Goal: Information Seeking & Learning: Check status

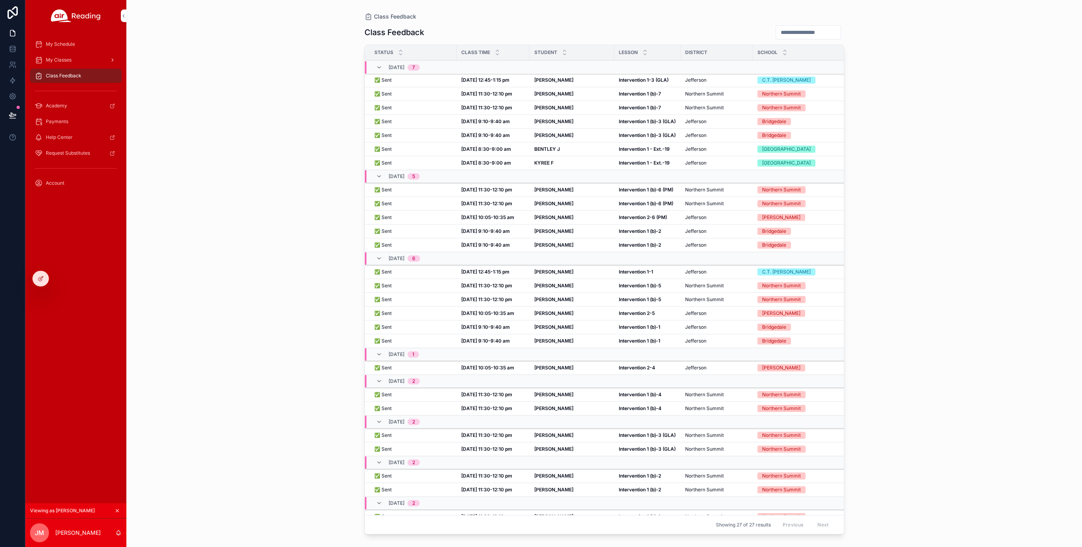
click at [63, 59] on span "My Classes" at bounding box center [59, 60] width 26 height 6
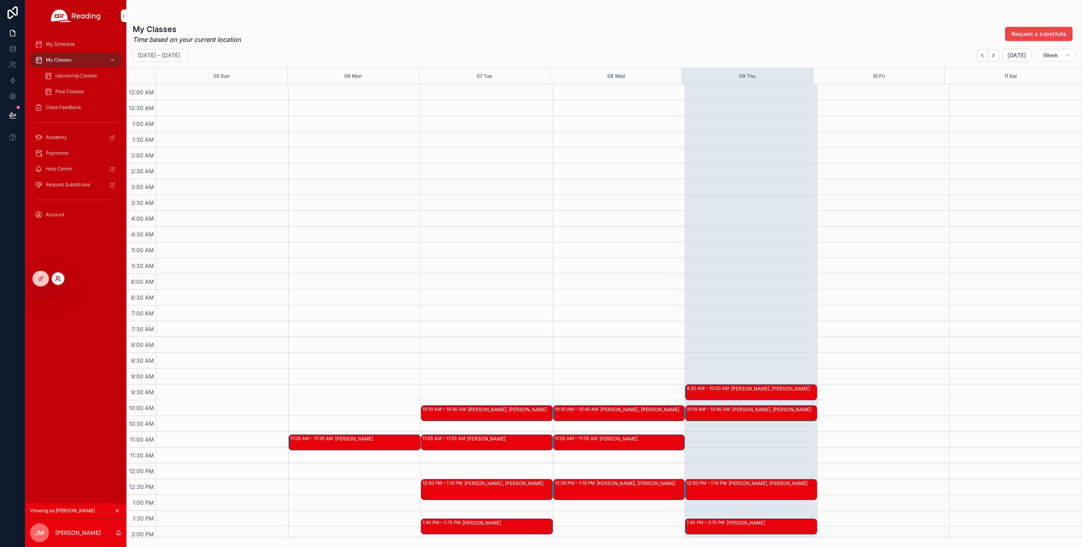
click at [60, 278] on icon at bounding box center [58, 279] width 6 height 6
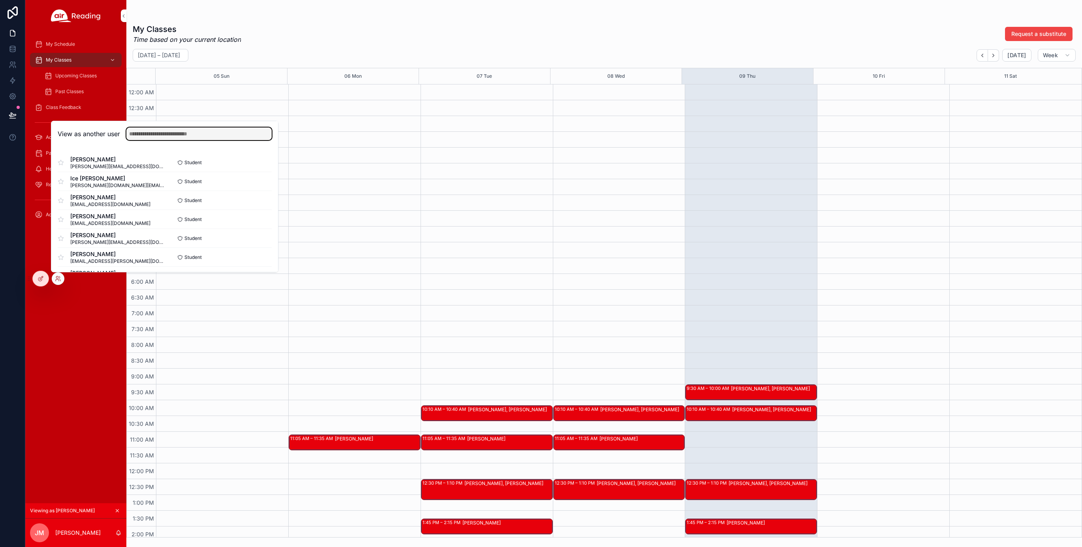
click at [150, 135] on input "text" at bounding box center [198, 134] width 145 height 13
type input "******"
click at [259, 257] on button "Select" at bounding box center [261, 256] width 21 height 11
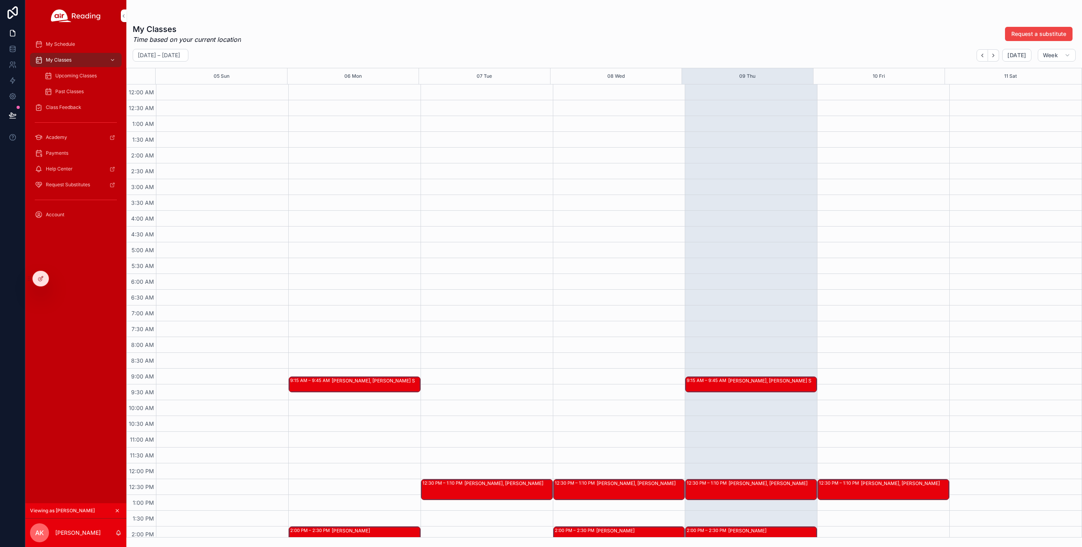
click at [65, 76] on span "Upcoming Classes" at bounding box center [75, 76] width 41 height 6
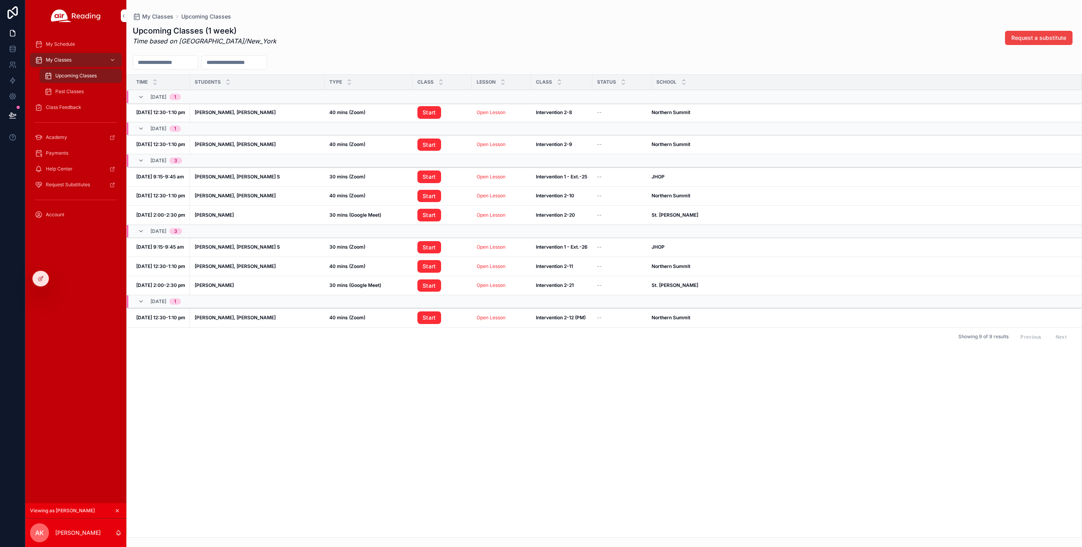
click at [61, 44] on span "My Schedule" at bounding box center [60, 44] width 29 height 6
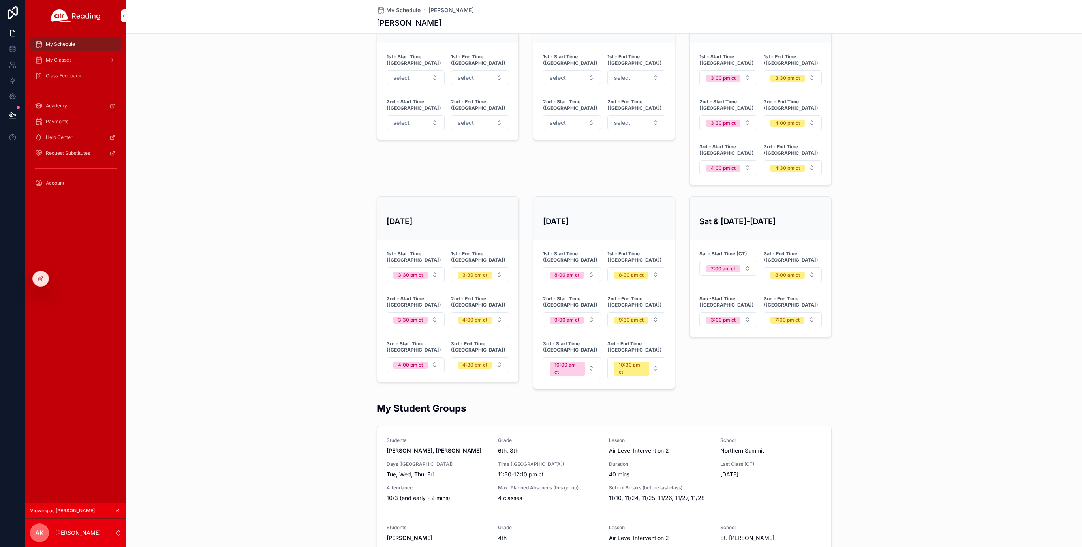
scroll to position [330, 0]
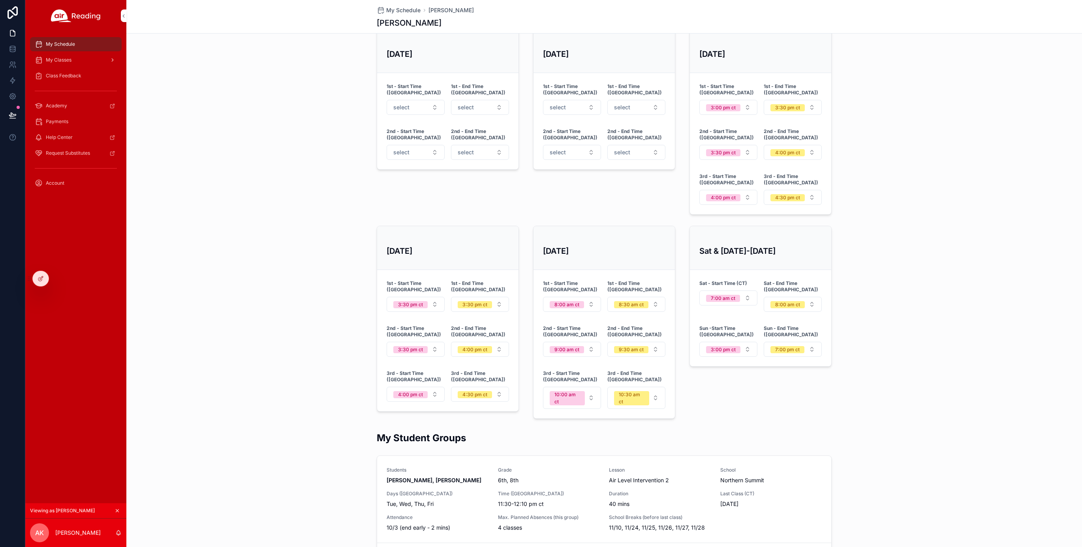
click at [65, 64] on div "My Classes" at bounding box center [76, 60] width 82 height 13
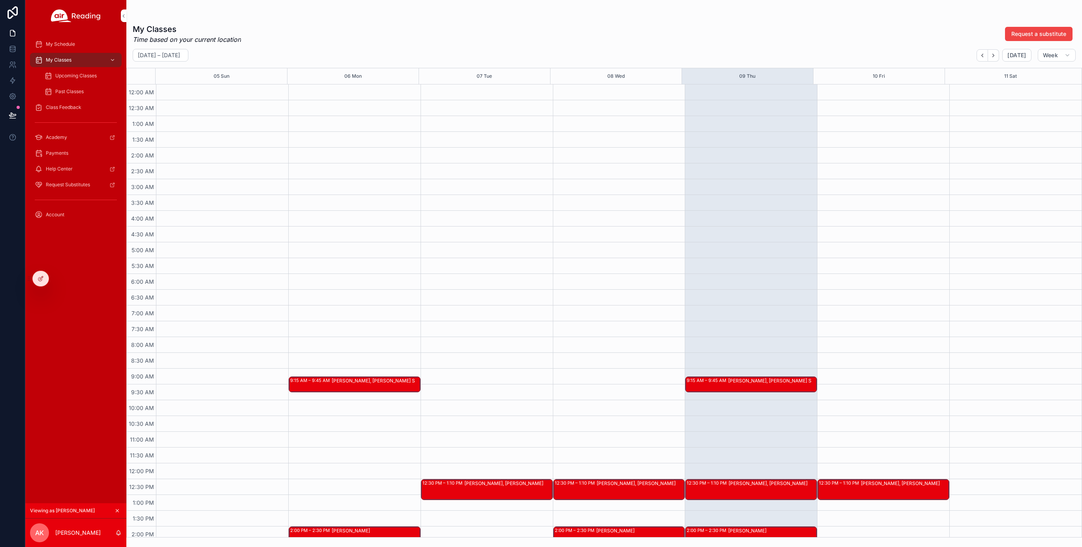
scroll to position [134, 0]
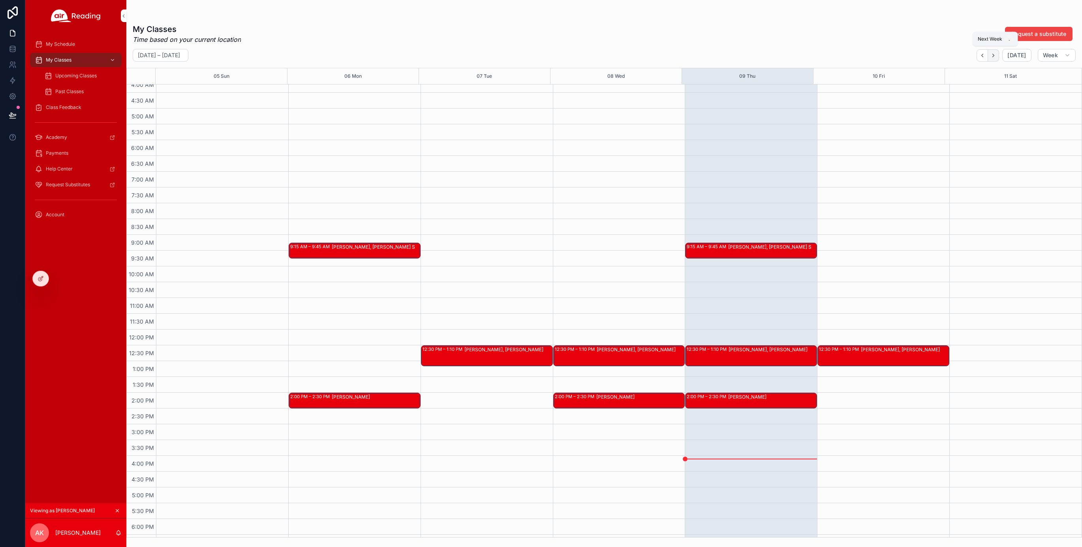
click at [994, 55] on icon "Next" at bounding box center [993, 55] width 2 height 3
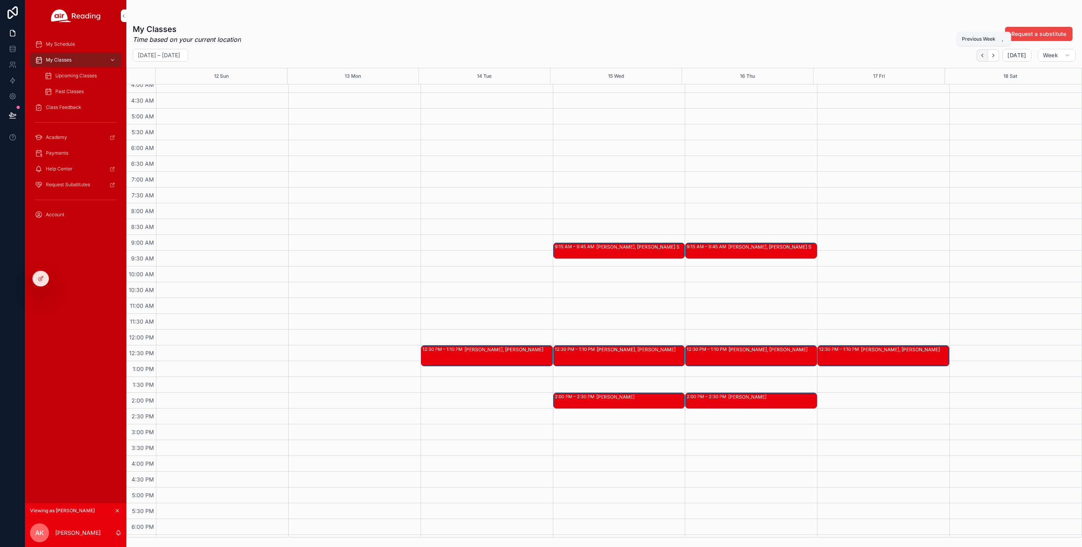
click at [984, 55] on icon "Back" at bounding box center [982, 56] width 6 height 6
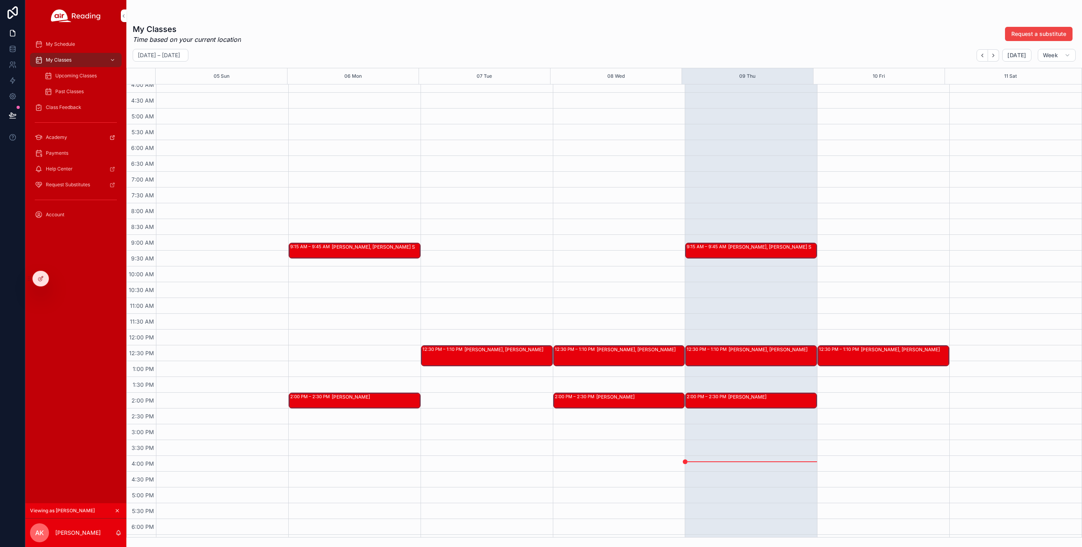
click at [64, 106] on span "Class Feedback" at bounding box center [64, 107] width 36 height 6
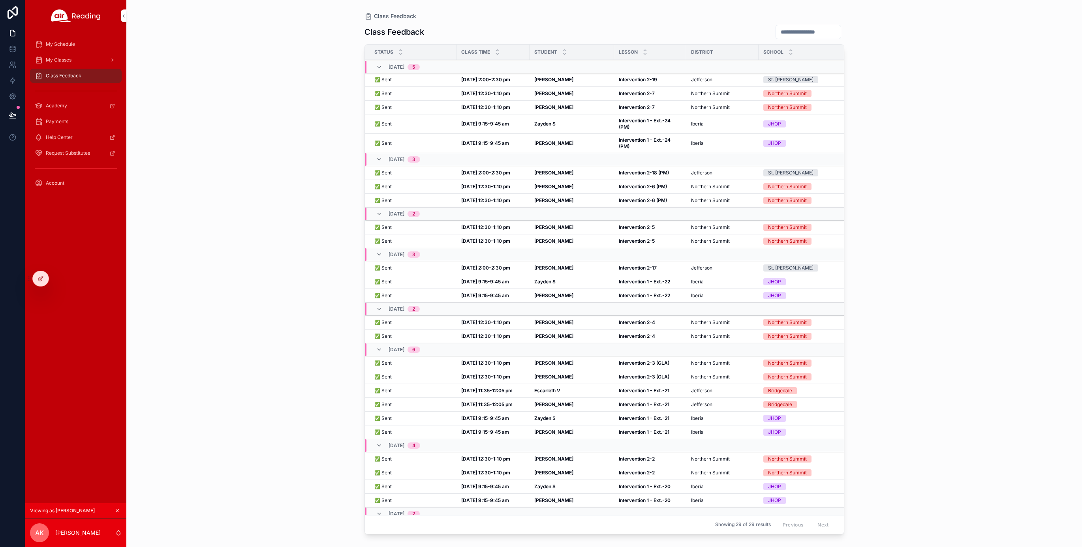
click at [638, 79] on strong "Intervention 2-19" at bounding box center [638, 80] width 38 height 6
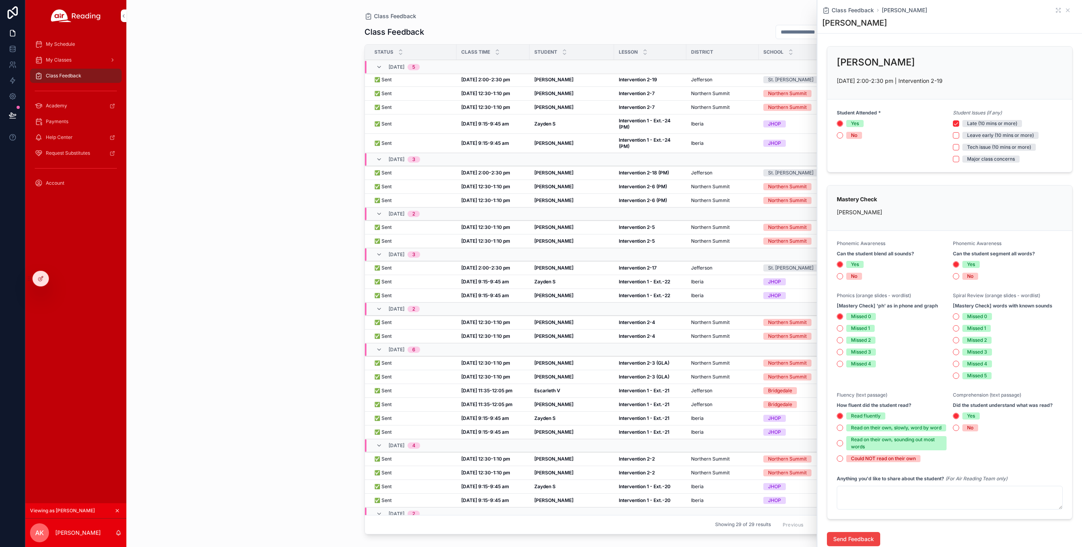
scroll to position [82, 0]
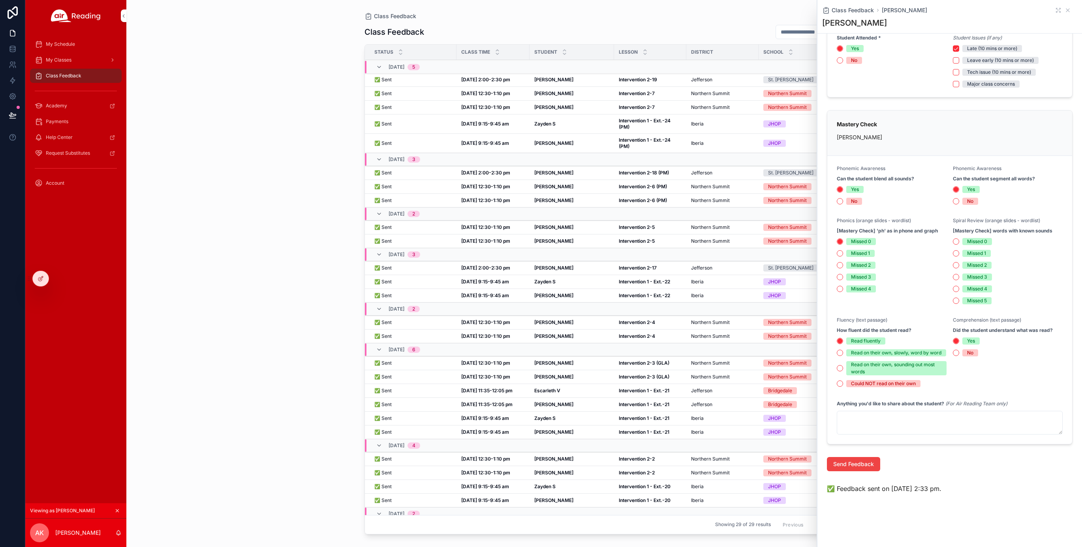
click at [642, 94] on strong "Intervention 2-7" at bounding box center [637, 93] width 36 height 6
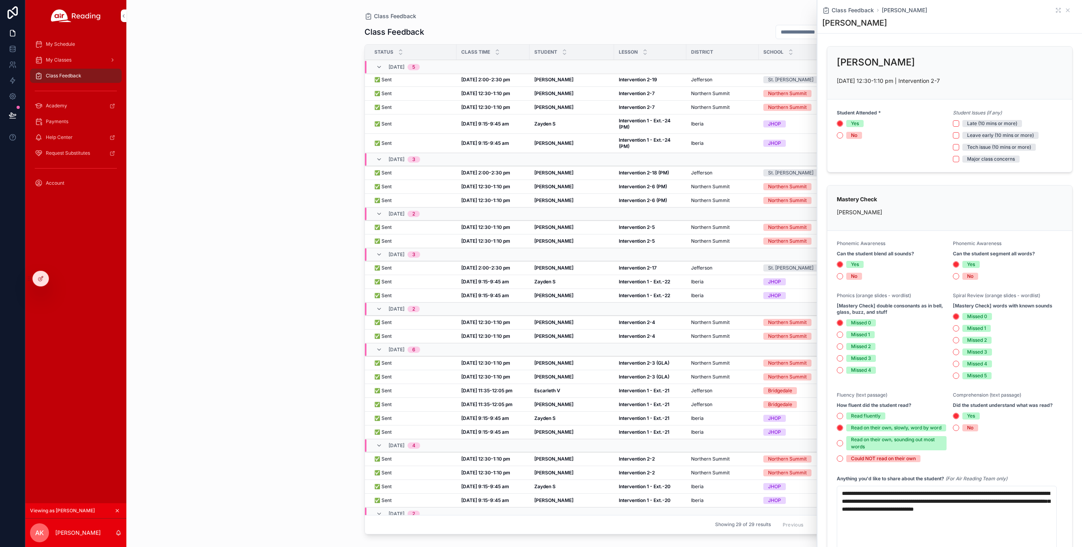
click at [646, 107] on strong "Intervention 2-7" at bounding box center [637, 107] width 36 height 6
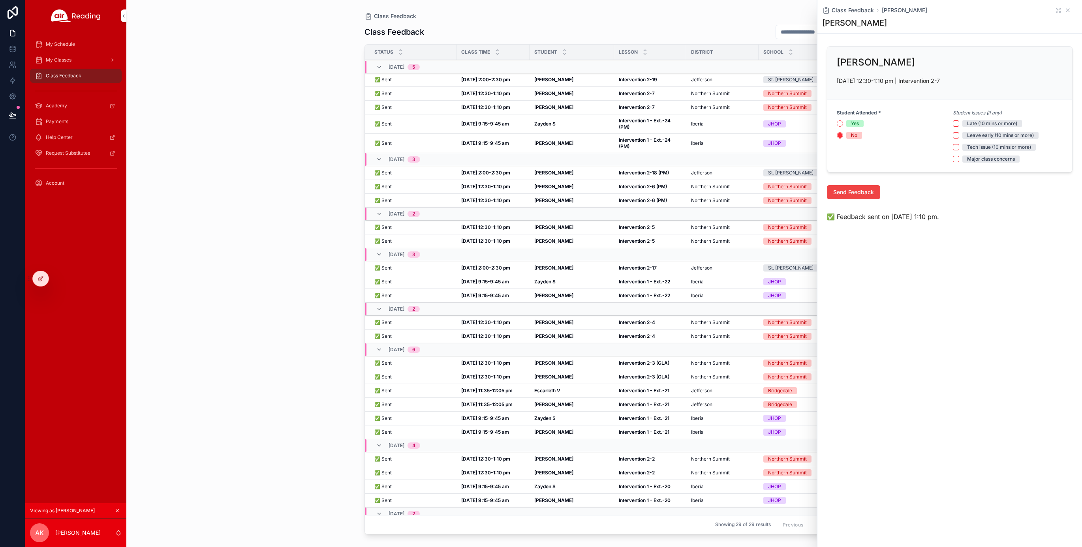
click at [648, 123] on strong "Intervention 1 - Ext.-24 (PM)" at bounding box center [645, 124] width 53 height 12
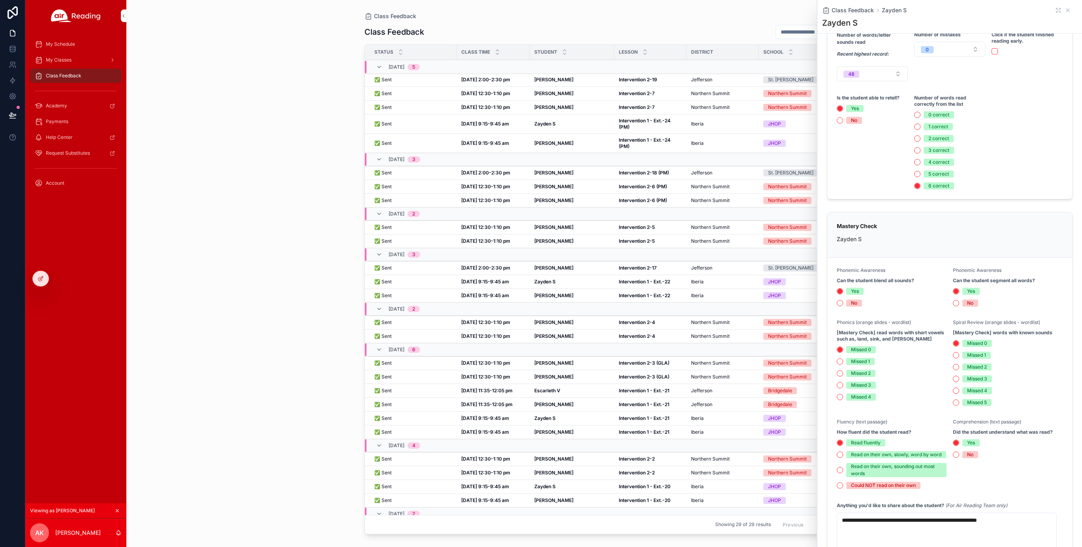
scroll to position [219, 0]
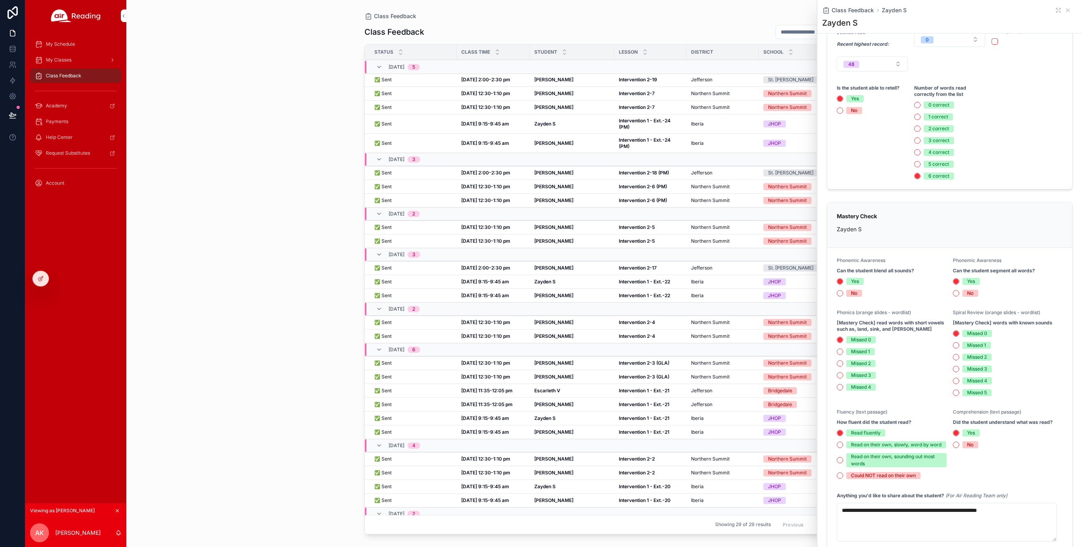
click at [640, 141] on strong "Intervention 1 - Ext.-24 (PM)" at bounding box center [645, 143] width 53 height 12
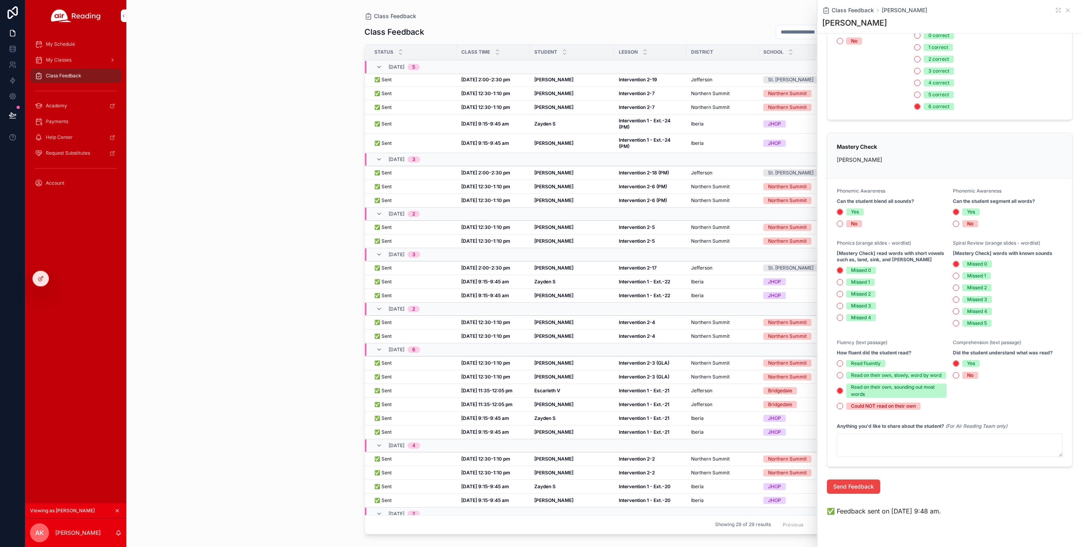
scroll to position [312, 0]
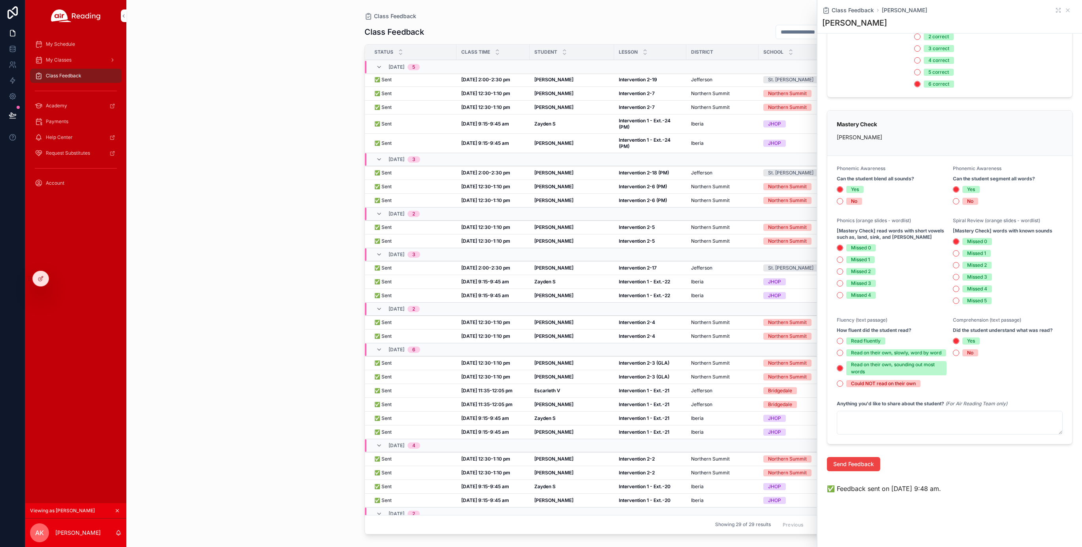
click at [641, 172] on strong "Intervention 2-18 (PM)" at bounding box center [644, 173] width 50 height 6
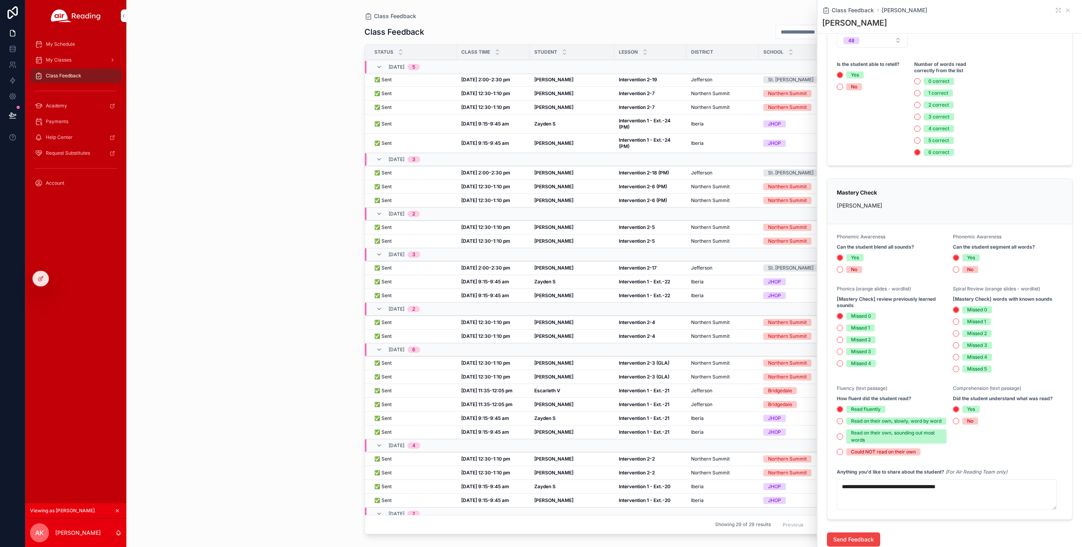
scroll to position [326, 0]
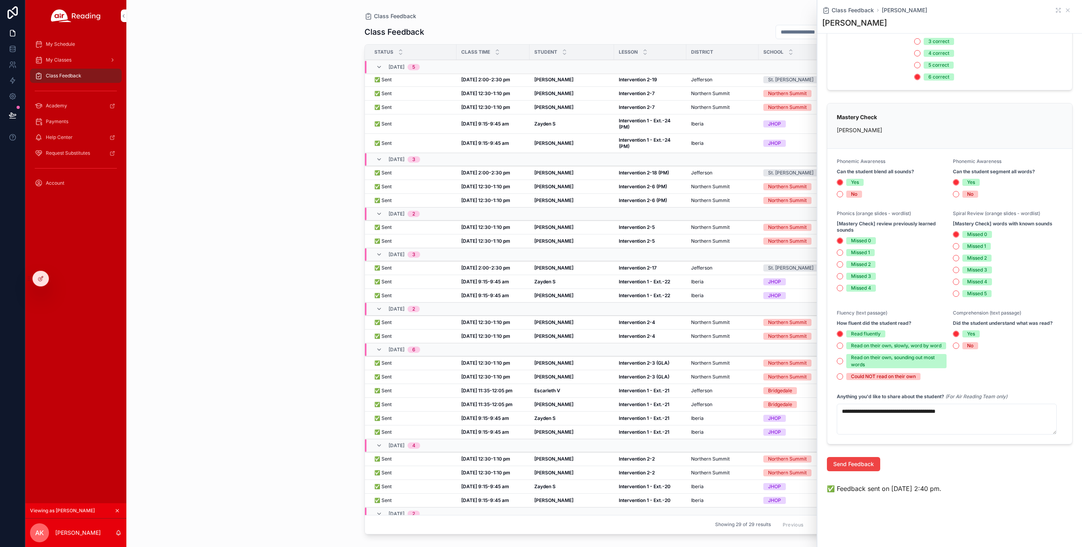
click at [650, 188] on strong "Intervention 2-6 (PM)" at bounding box center [643, 187] width 48 height 6
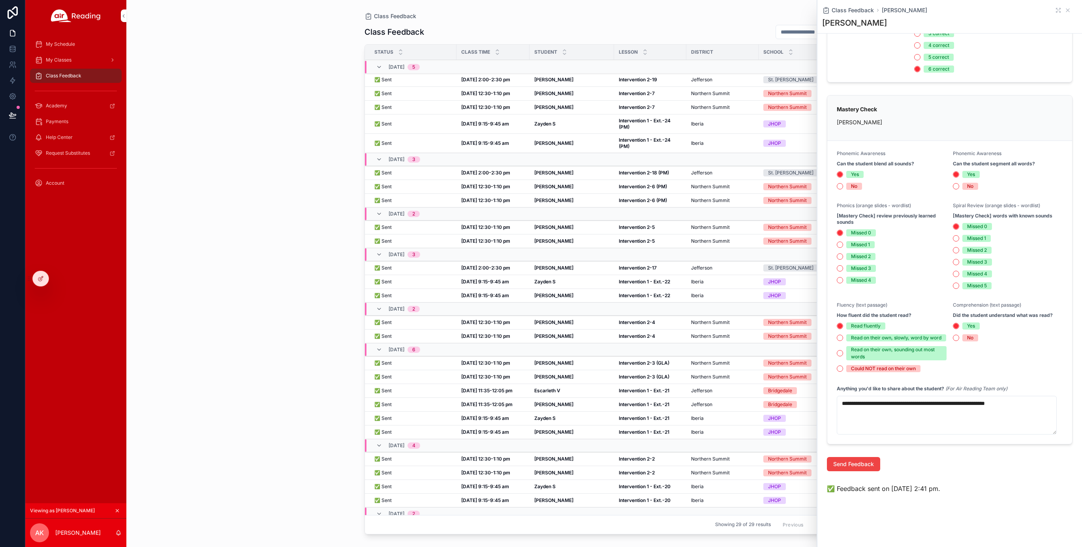
click at [646, 198] on strong "Intervention 2-6 (PM)" at bounding box center [643, 200] width 48 height 6
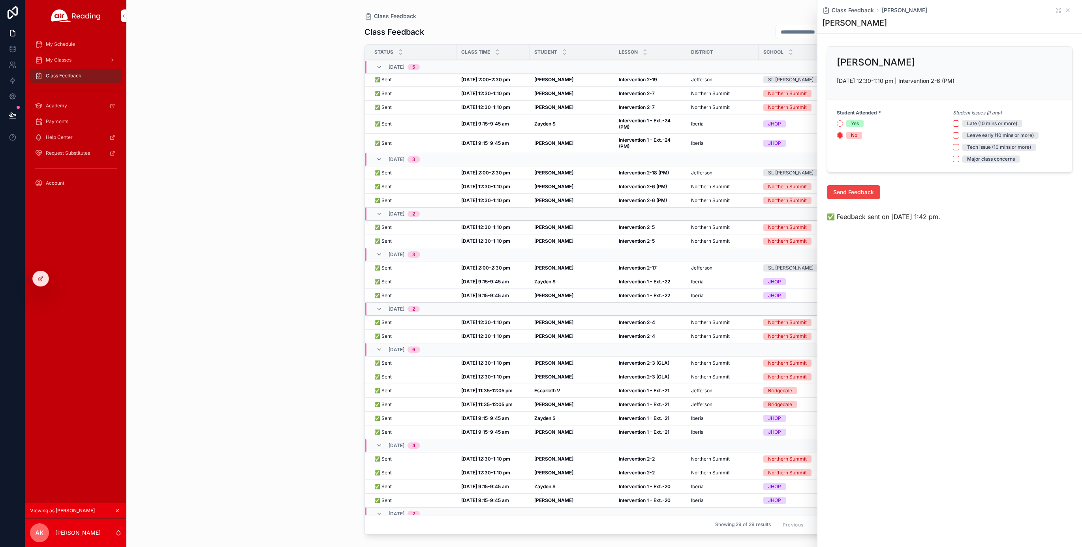
click at [651, 240] on strong "Intervention 2-5" at bounding box center [637, 241] width 36 height 6
click at [652, 227] on strong "Intervention 2-5" at bounding box center [637, 227] width 36 height 6
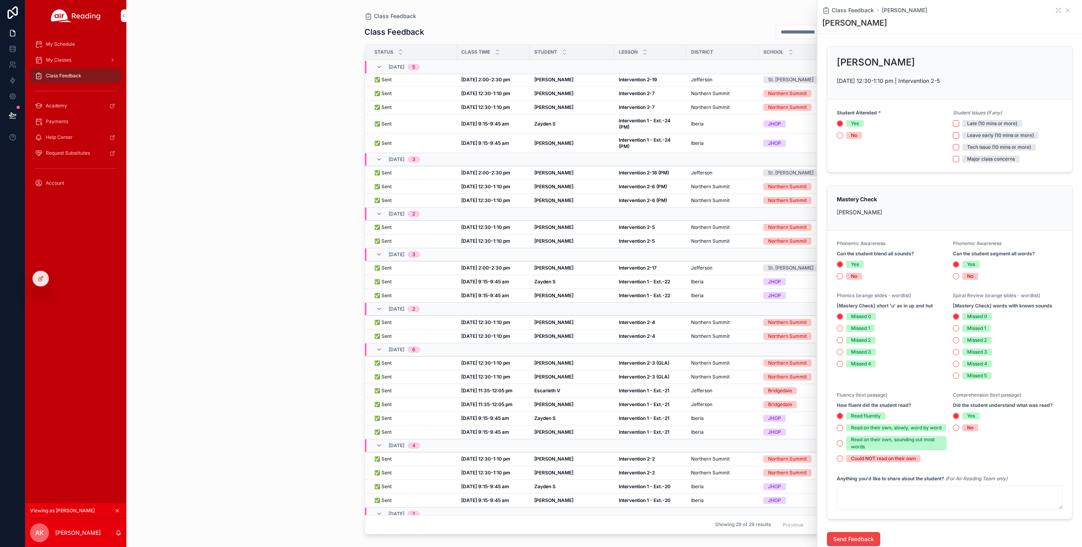
click at [639, 173] on strong "Intervention 2-18 (PM)" at bounding box center [644, 173] width 50 height 6
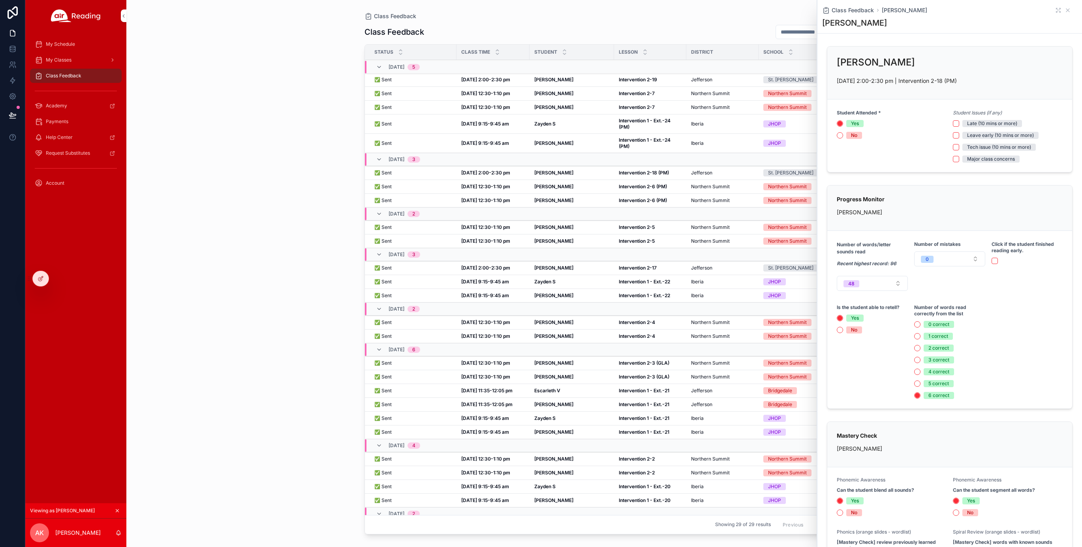
click at [642, 186] on strong "Intervention 2-6 (PM)" at bounding box center [643, 187] width 48 height 6
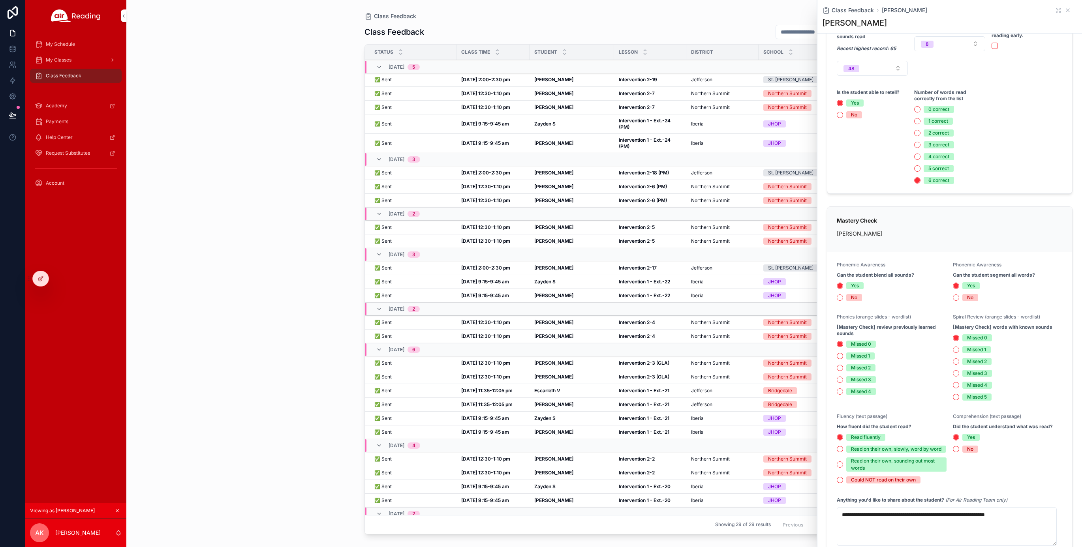
scroll to position [334, 0]
